Goal: Information Seeking & Learning: Compare options

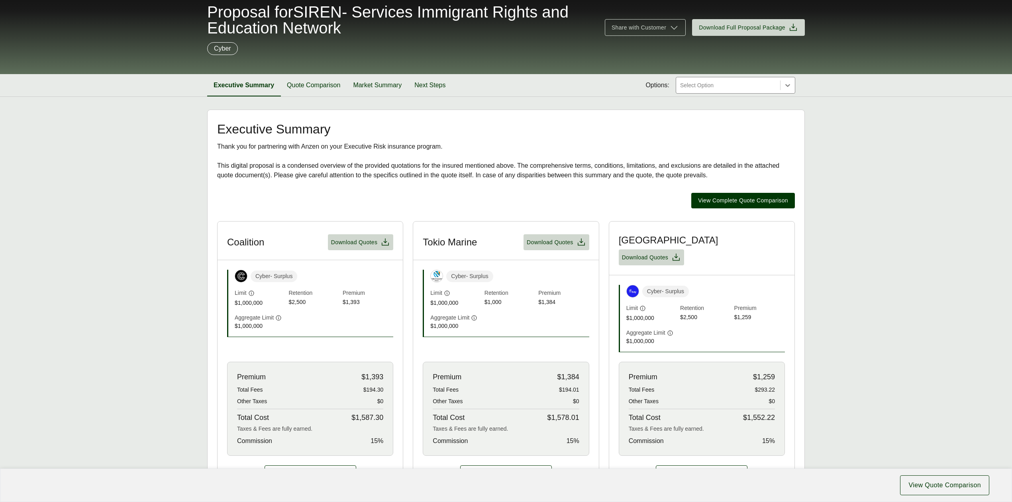
scroll to position [53, 0]
click at [345, 245] on span "Download Quotes" at bounding box center [354, 242] width 47 height 8
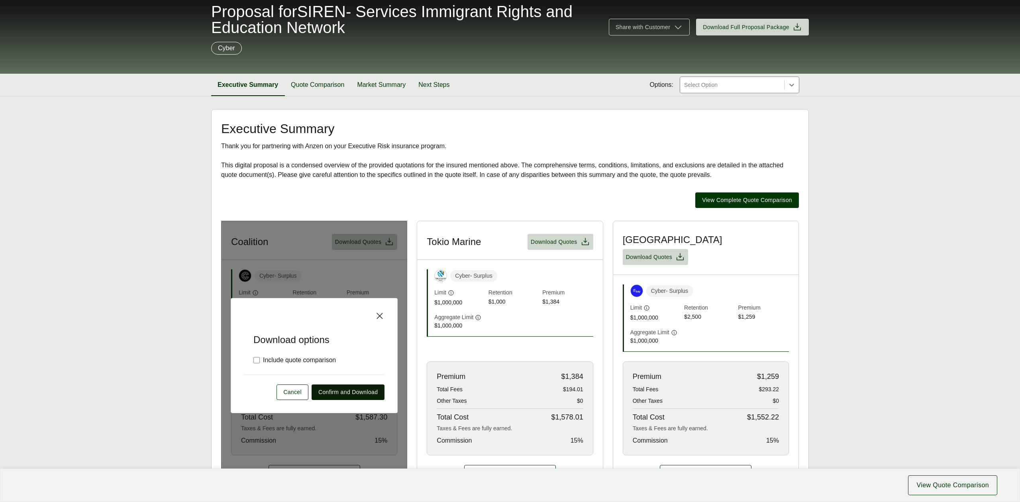
click at [359, 388] on span "Confirm and Download" at bounding box center [347, 392] width 59 height 8
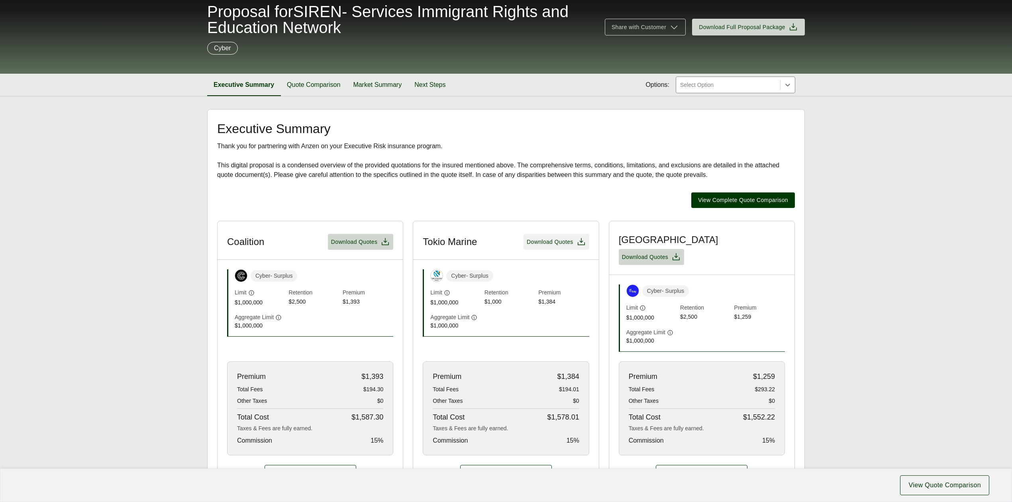
click at [543, 246] on span "Download Quotes" at bounding box center [550, 242] width 47 height 8
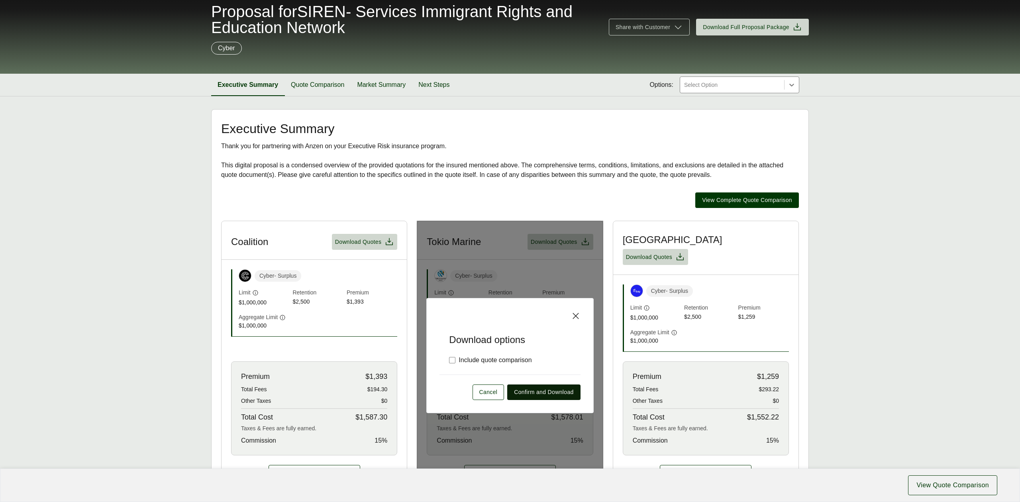
click at [557, 388] on span "Confirm and Download" at bounding box center [543, 392] width 59 height 8
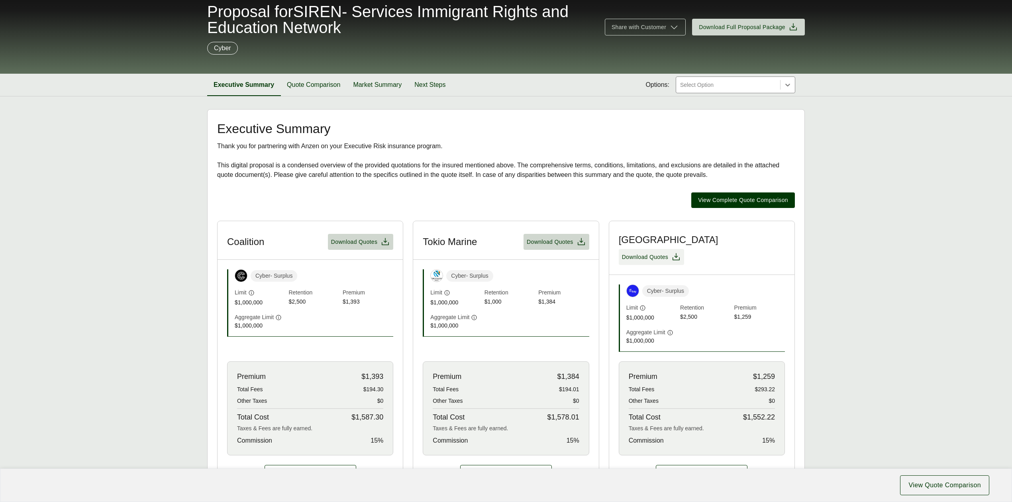
click at [669, 253] on span "Download Quotes" at bounding box center [645, 257] width 47 height 8
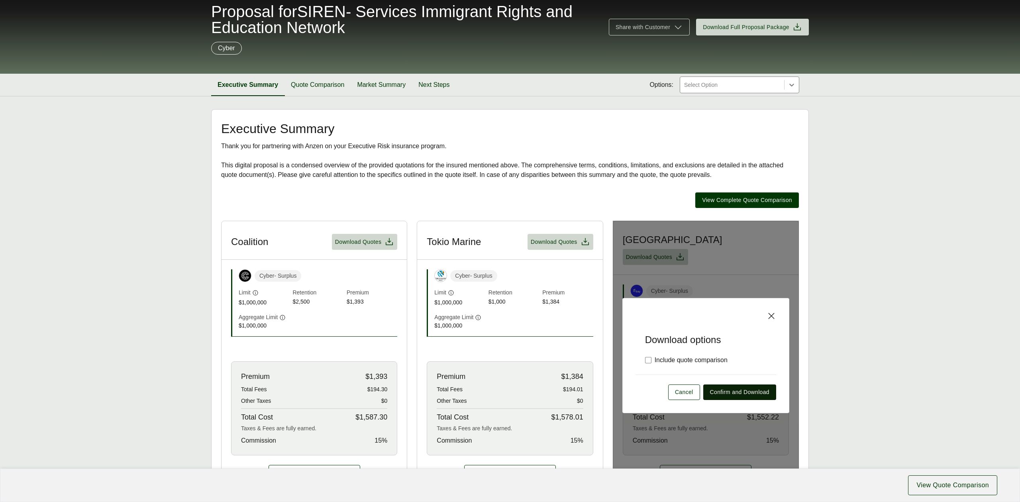
click at [734, 388] on span "Confirm and Download" at bounding box center [739, 392] width 59 height 8
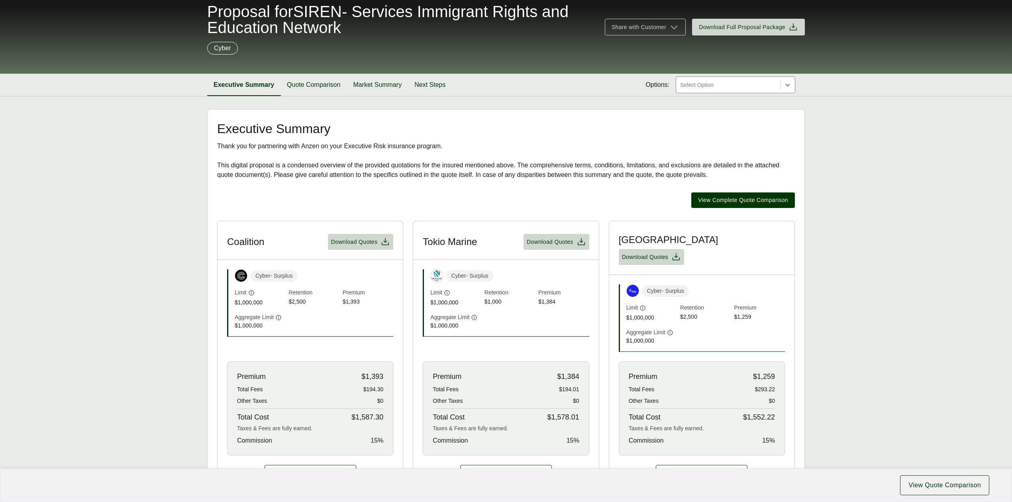
click at [890, 292] on main "Executive Summary Thank you for partnering with Anzen on your Executive Risk in…" at bounding box center [506, 423] width 1012 height 628
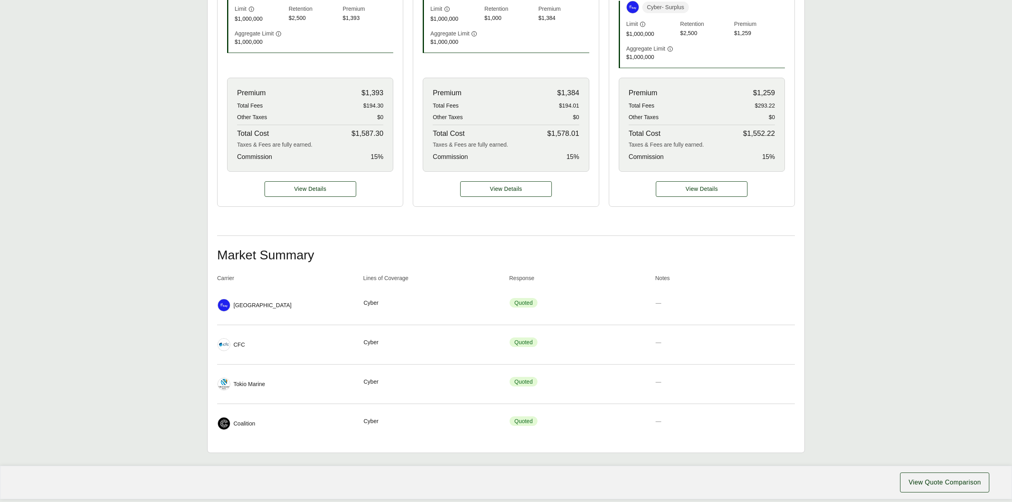
scroll to position [354, 0]
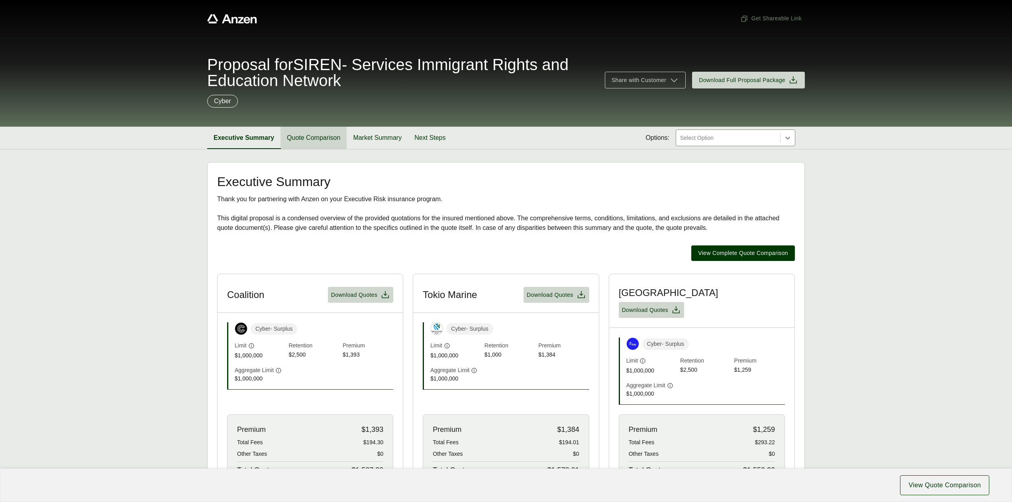
click at [308, 139] on button "Quote Comparison" at bounding box center [314, 138] width 66 height 22
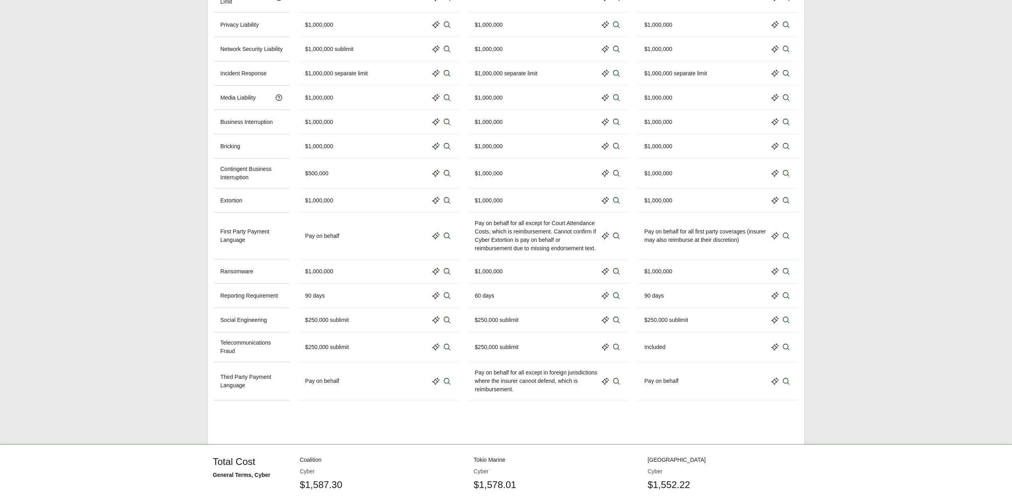
scroll to position [581, 0]
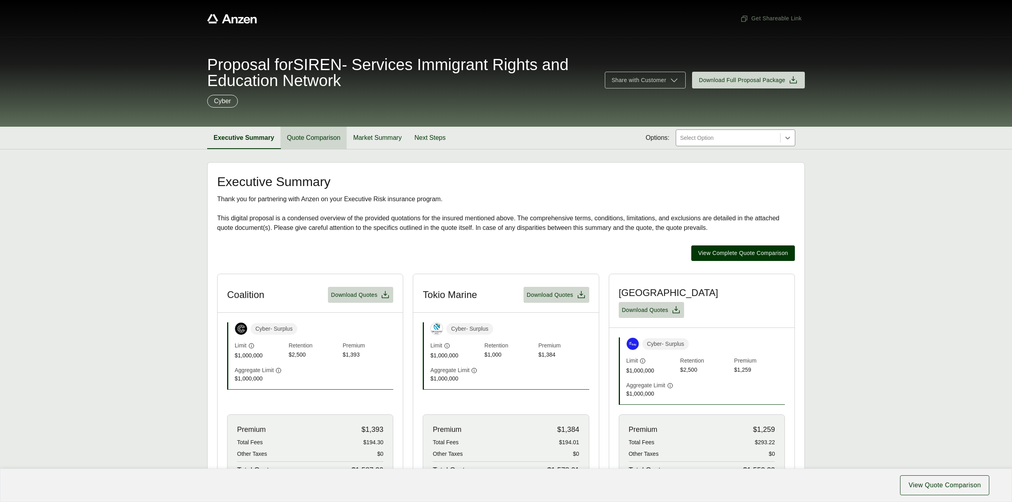
click at [322, 136] on button "Quote Comparison" at bounding box center [314, 138] width 66 height 22
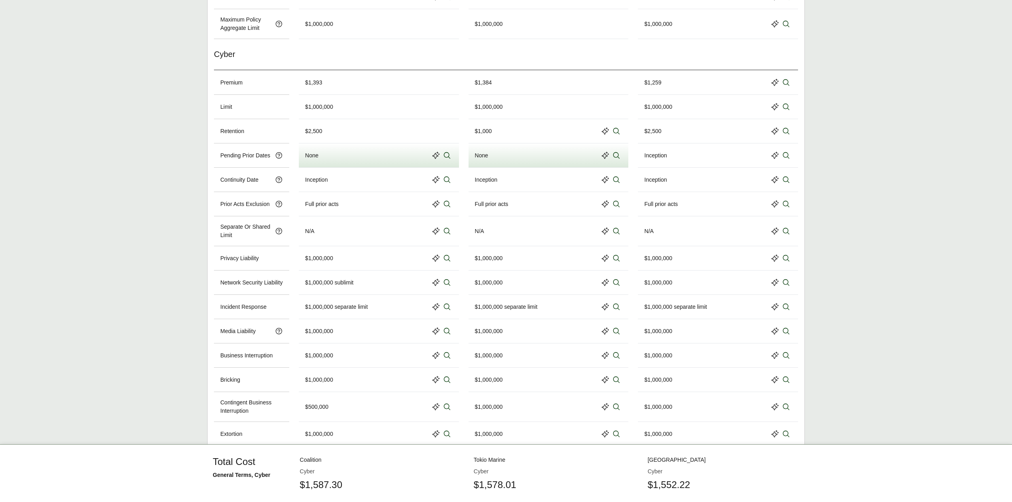
scroll to position [319, 0]
click at [522, 160] on div "None" at bounding box center [548, 154] width 147 height 11
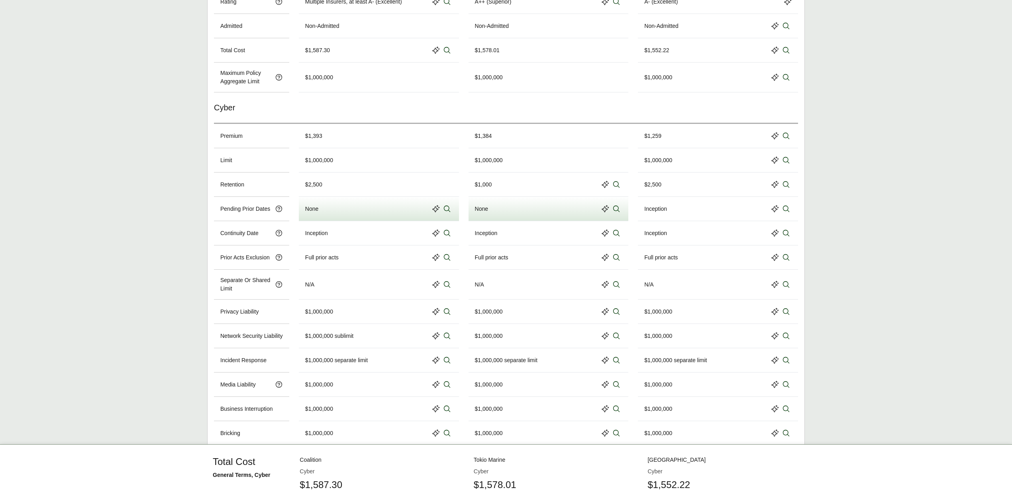
scroll to position [265, 0]
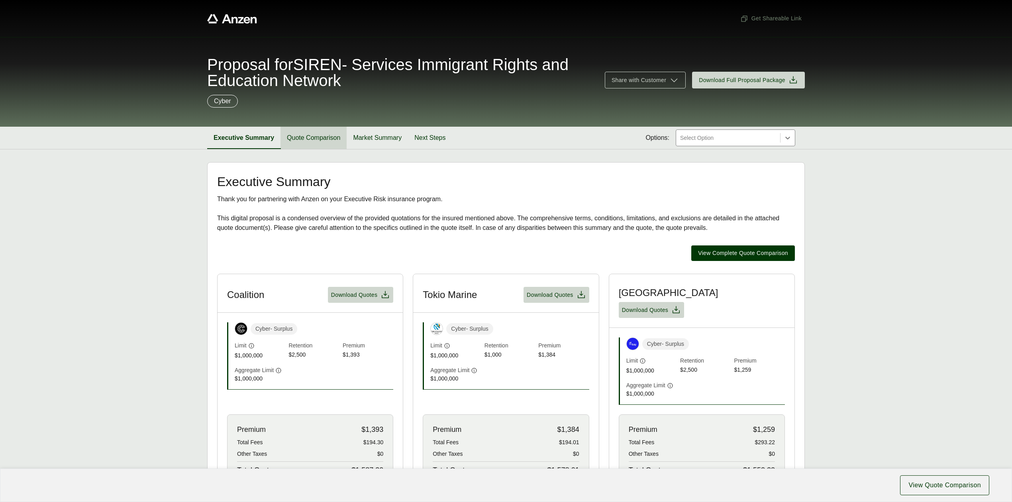
click at [311, 145] on button "Quote Comparison" at bounding box center [314, 138] width 66 height 22
click at [323, 135] on button "Quote Comparison" at bounding box center [314, 138] width 66 height 22
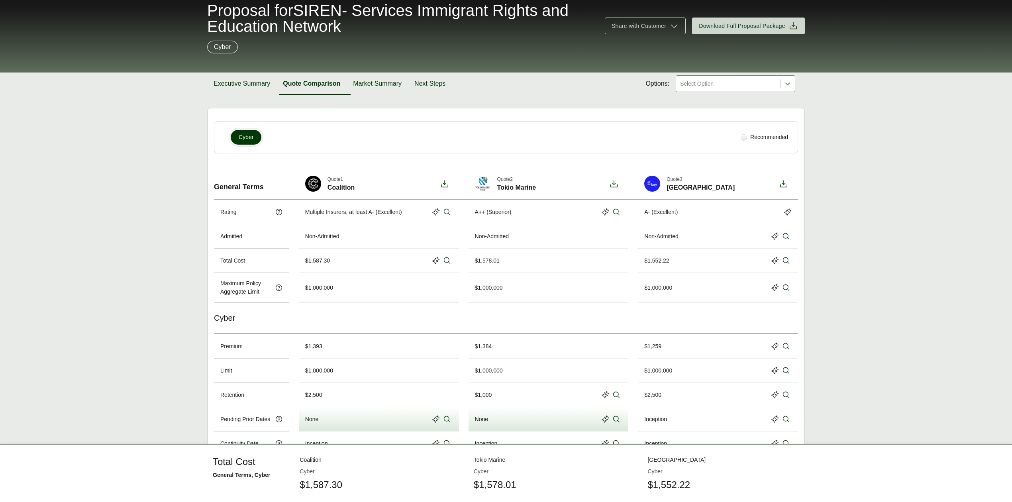
scroll to position [53, 0]
